Goal: Transaction & Acquisition: Obtain resource

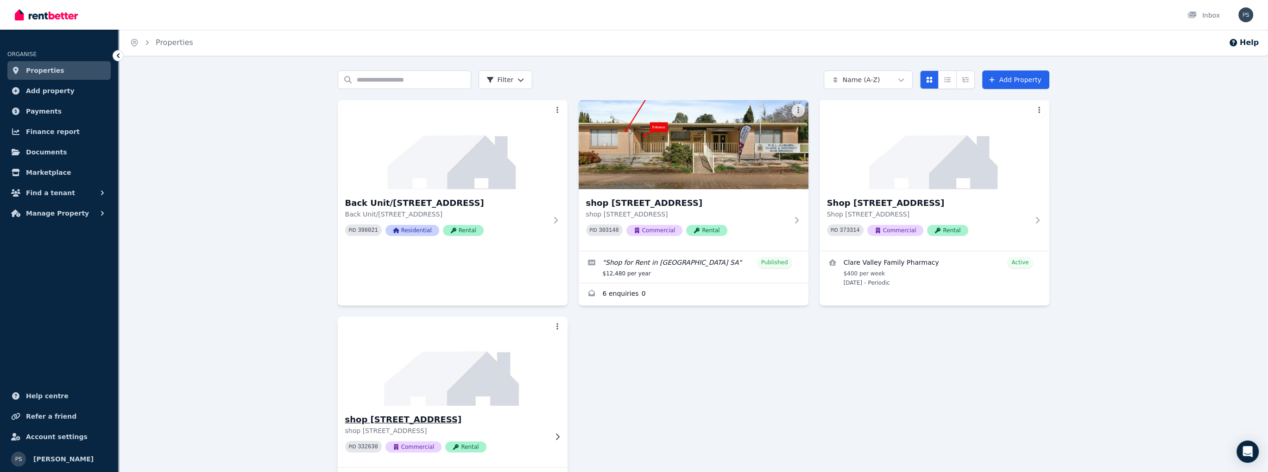
click at [368, 420] on h3 "shop [STREET_ADDRESS]" at bounding box center [446, 419] width 202 height 13
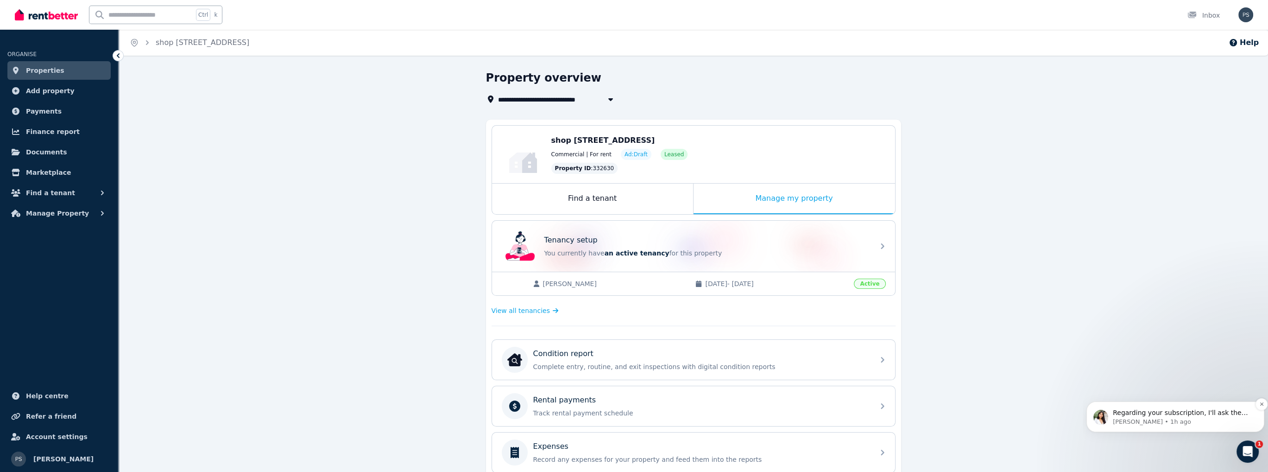
click at [1185, 412] on p "Regarding your subscription, I'll ask the team to review your account and will …" at bounding box center [1183, 412] width 140 height 9
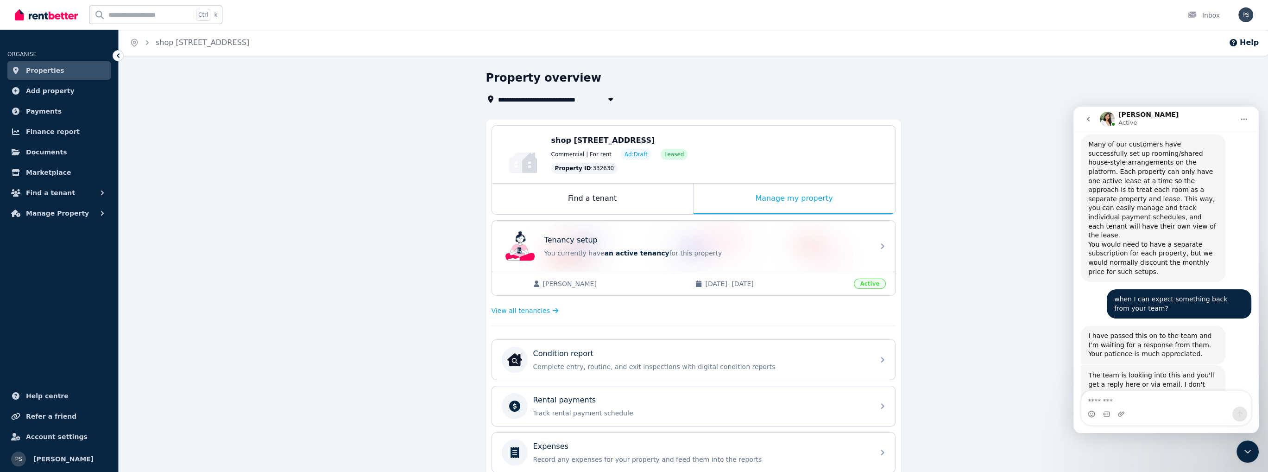
scroll to position [1953, 0]
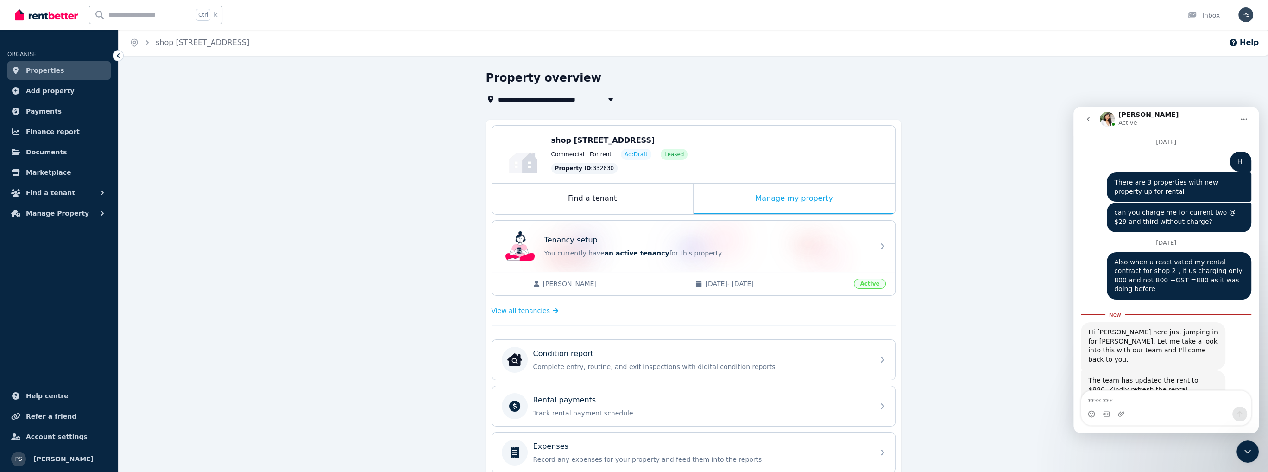
click at [1148, 412] on img "Rochelle says…" at bounding box center [1150, 423] width 124 height 22
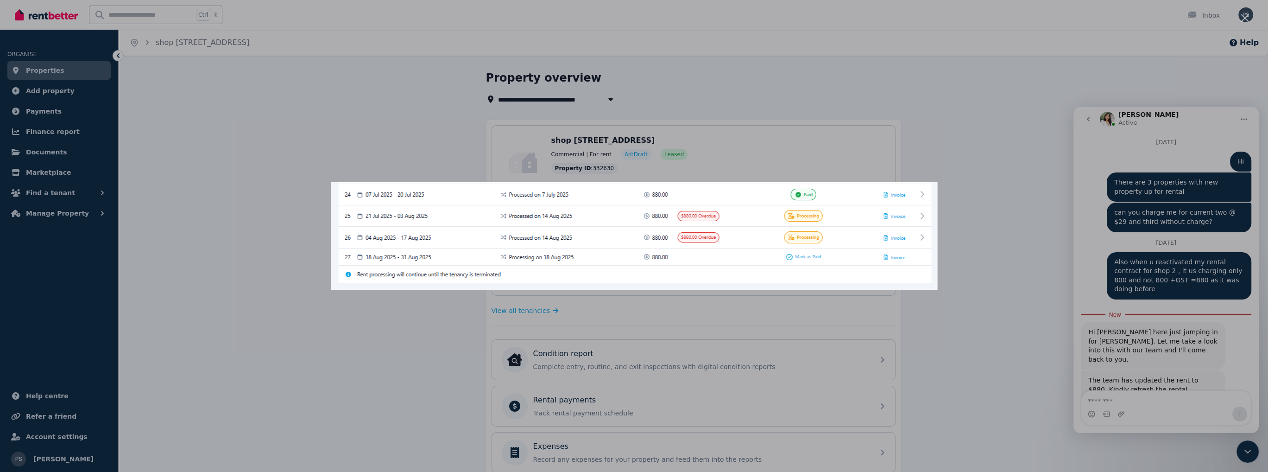
click at [1016, 307] on div "Intercom messenger" at bounding box center [634, 236] width 1268 height 472
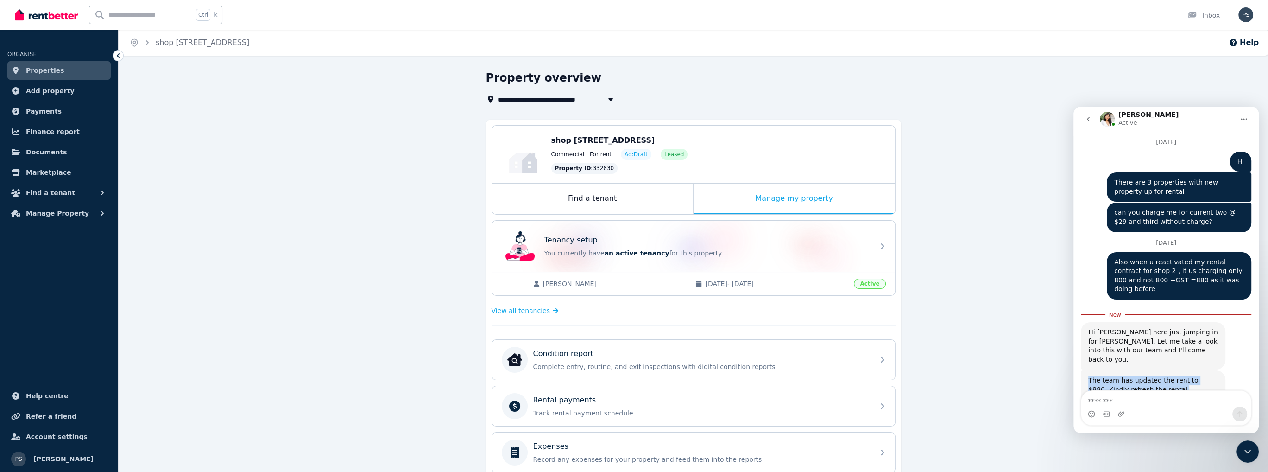
drag, startPoint x: 1086, startPoint y: 260, endPoint x: 1209, endPoint y: 276, distance: 124.6
click at [1209, 370] on div "The team has updated the rent to $880. Kindly refresh the rental payments page …" at bounding box center [1153, 404] width 145 height 69
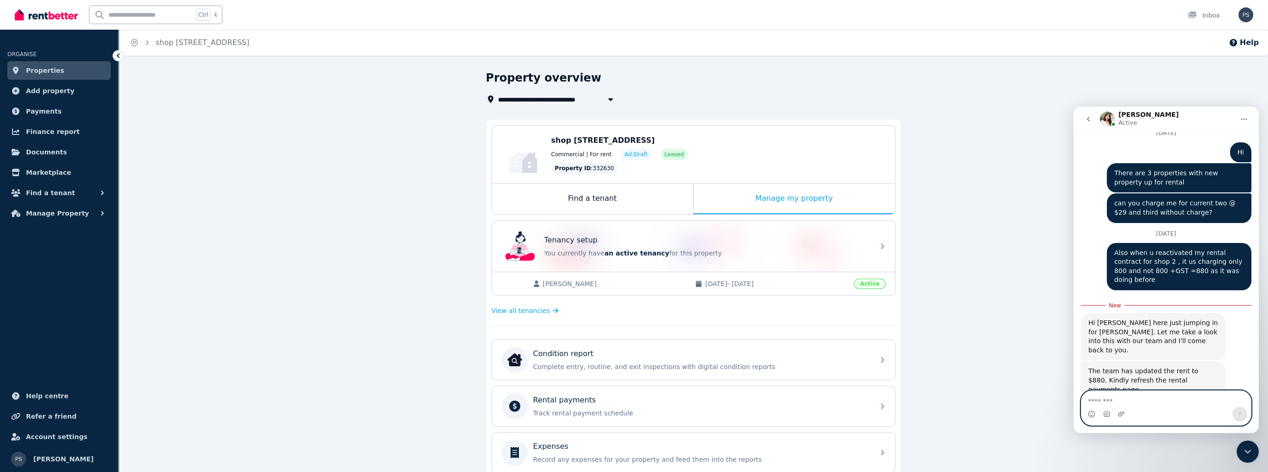
click at [1124, 400] on textarea "Message…" at bounding box center [1166, 399] width 170 height 16
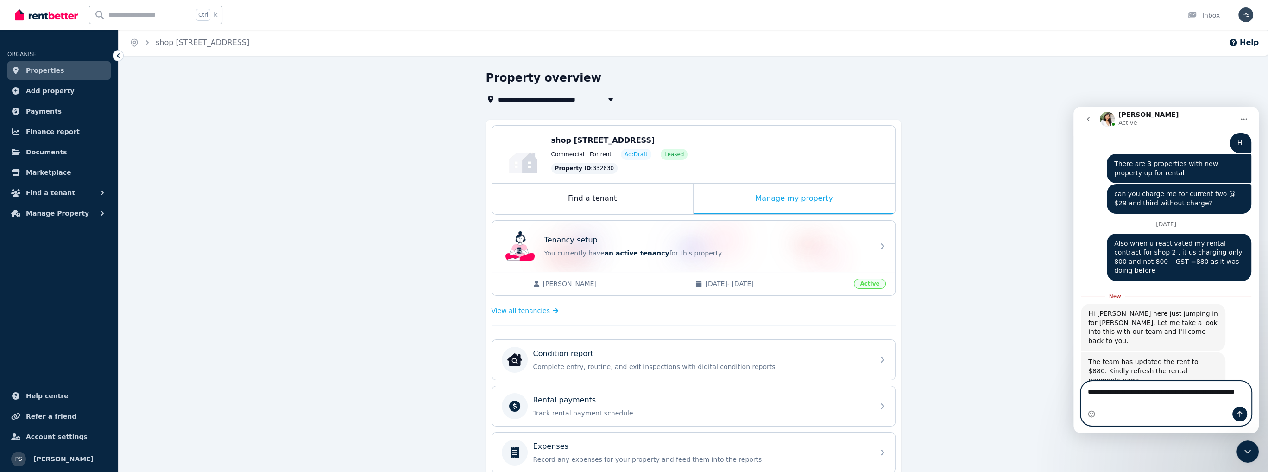
type textarea "**********"
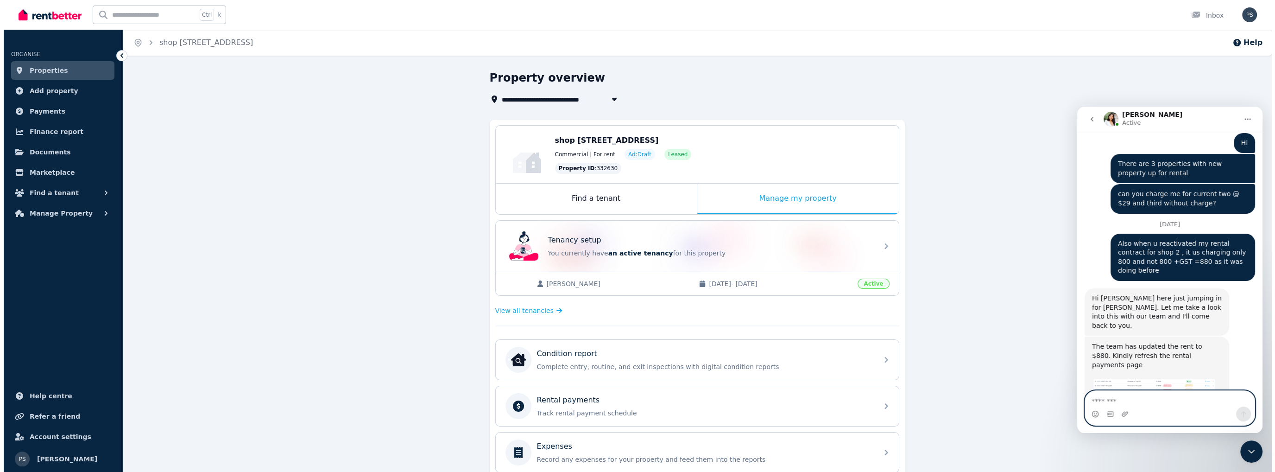
scroll to position [1984, 0]
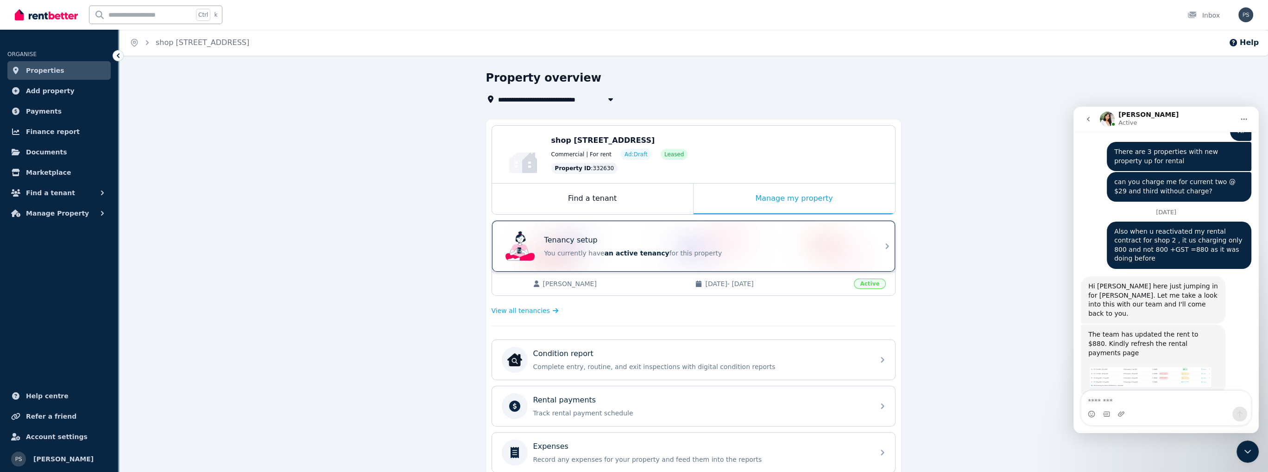
click at [586, 243] on p "Tenancy setup" at bounding box center [570, 239] width 53 height 11
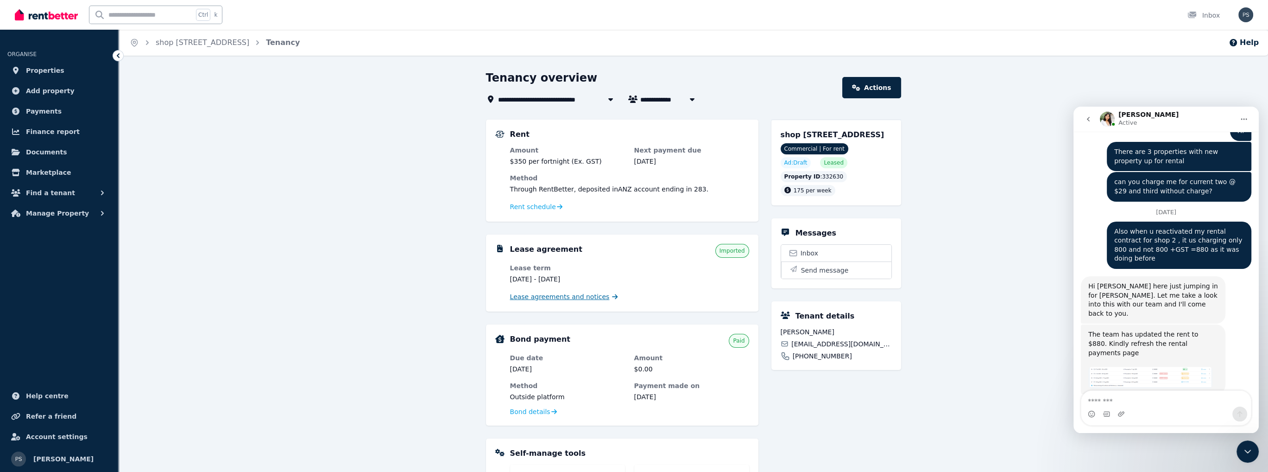
click at [543, 297] on span "Lease agreements and notices" at bounding box center [560, 296] width 100 height 9
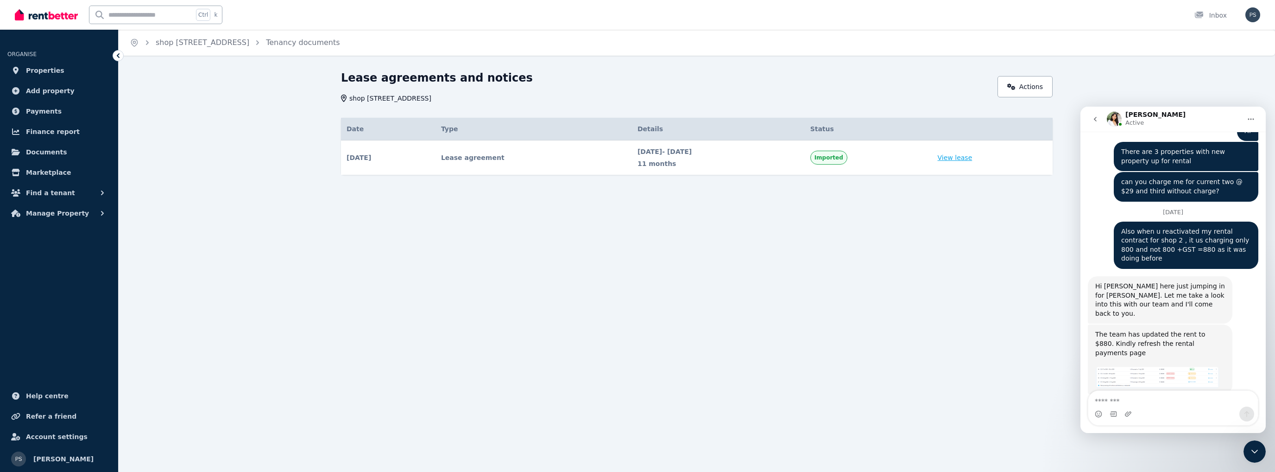
click at [963, 158] on link "View lease" at bounding box center [955, 157] width 35 height 9
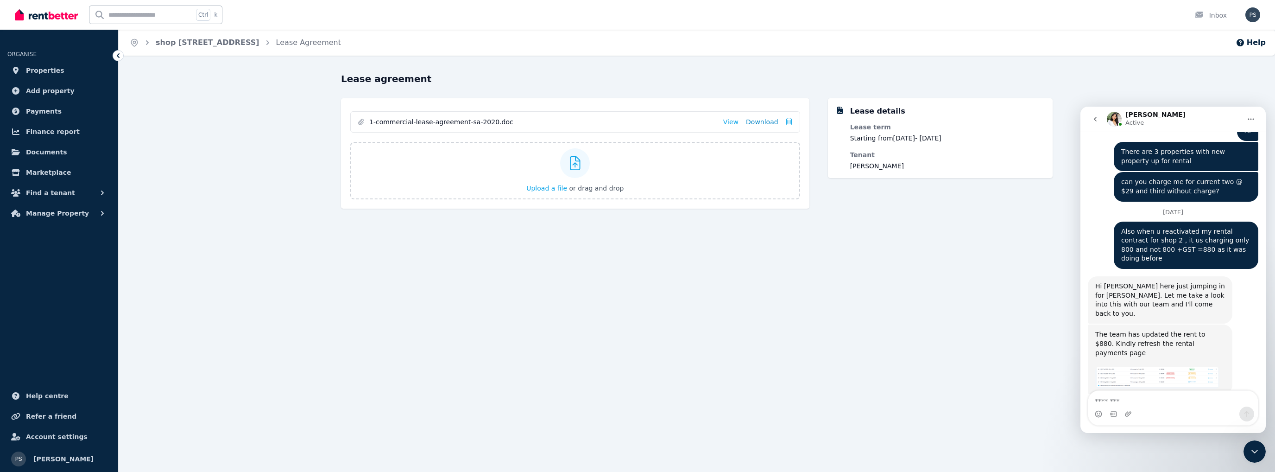
click at [764, 123] on link "Download" at bounding box center [762, 121] width 32 height 9
